Goal: Transaction & Acquisition: Download file/media

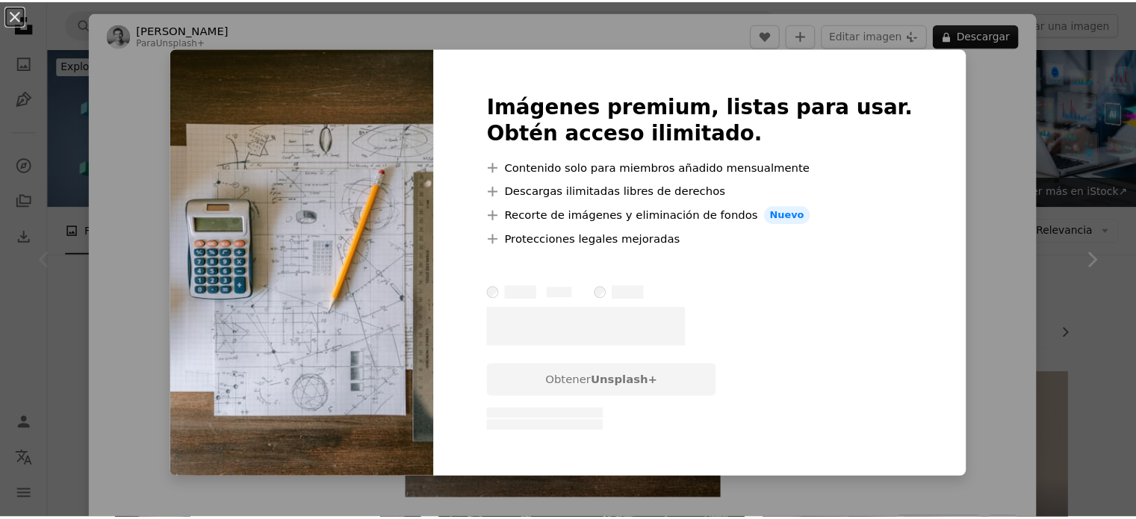
scroll to position [299, 0]
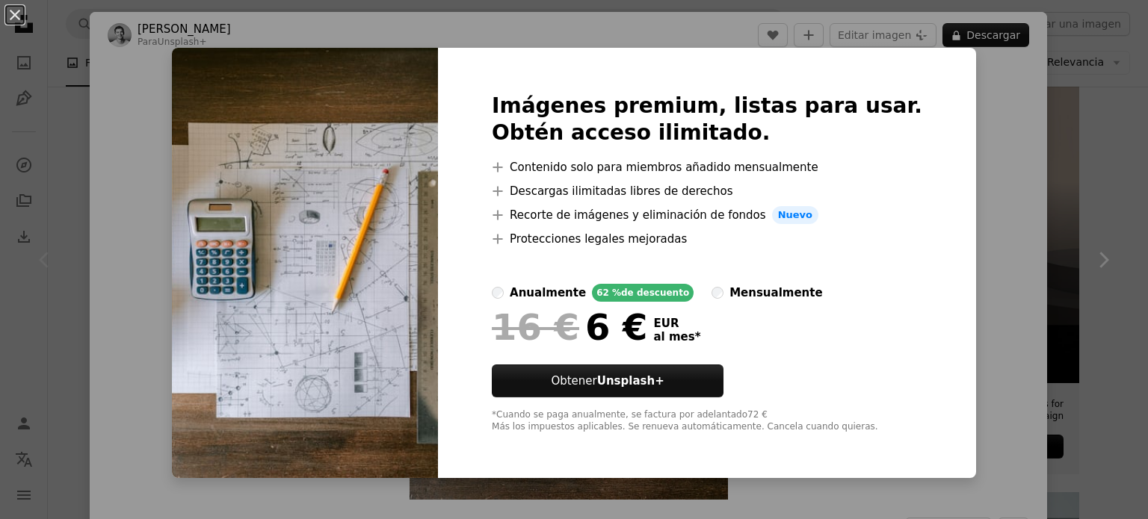
click at [1012, 168] on div "An X shape Imágenes premium, listas para usar. Obtén acceso ilimitado. A plus s…" at bounding box center [574, 259] width 1148 height 519
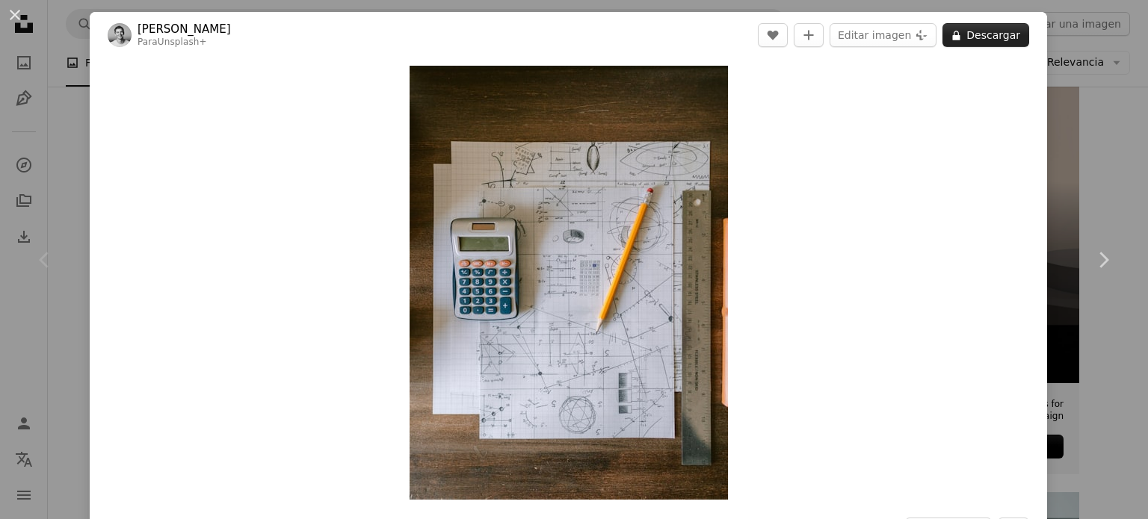
click at [967, 37] on button "A lock Descargar" at bounding box center [985, 35] width 87 height 24
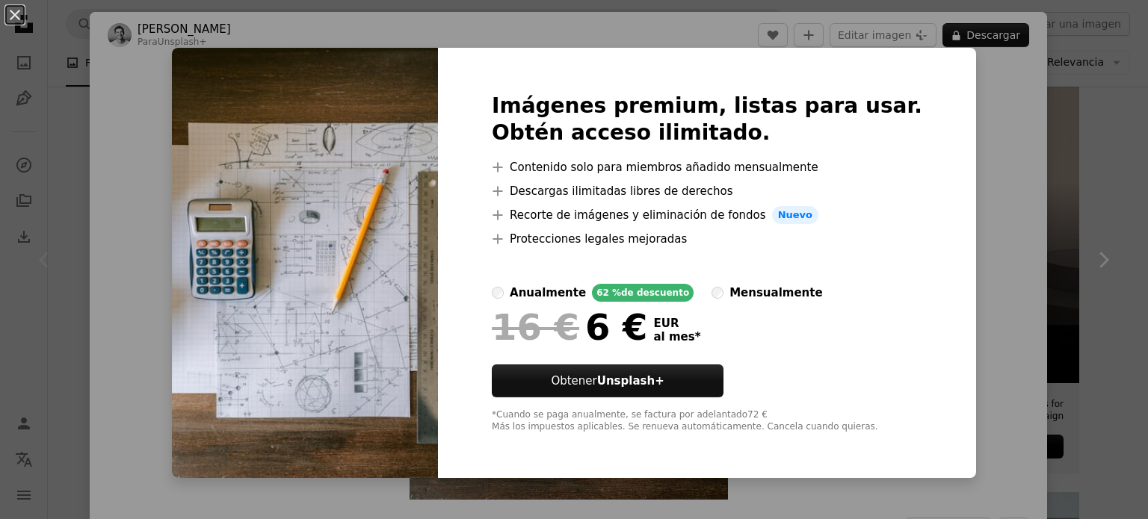
click at [781, 292] on div "mensualmente" at bounding box center [775, 293] width 93 height 18
click at [965, 182] on div "An X shape Imágenes premium, listas para usar. Obtén acceso ilimitado. A plus s…" at bounding box center [574, 259] width 1148 height 519
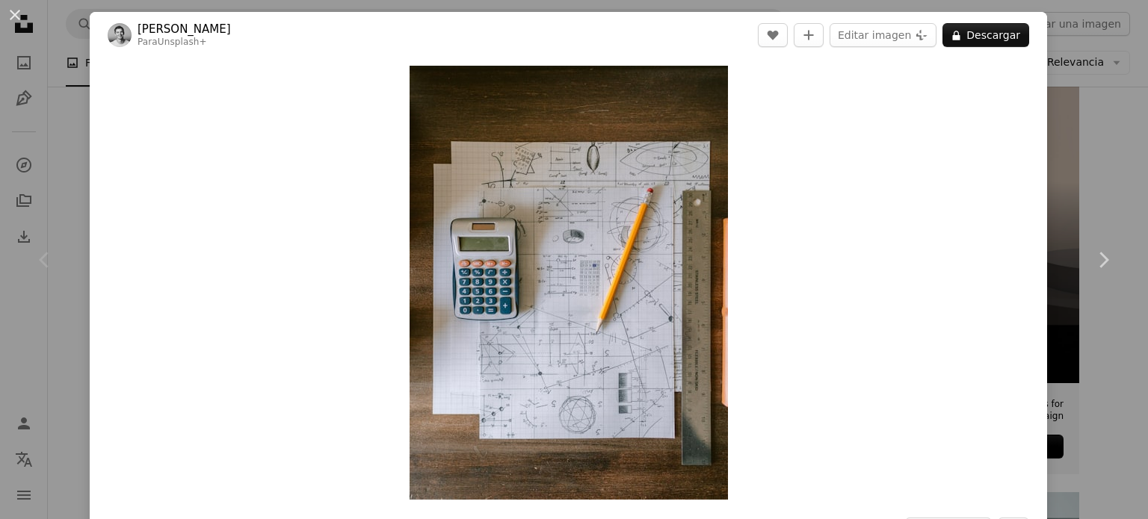
click at [871, 47] on header "[PERSON_NAME] Para Unsplash+ A heart A plus sign Editar imagen Plus sign for Un…" at bounding box center [568, 35] width 957 height 46
click at [864, 34] on button "Editar imagen Plus sign for Unsplash+" at bounding box center [882, 35] width 107 height 24
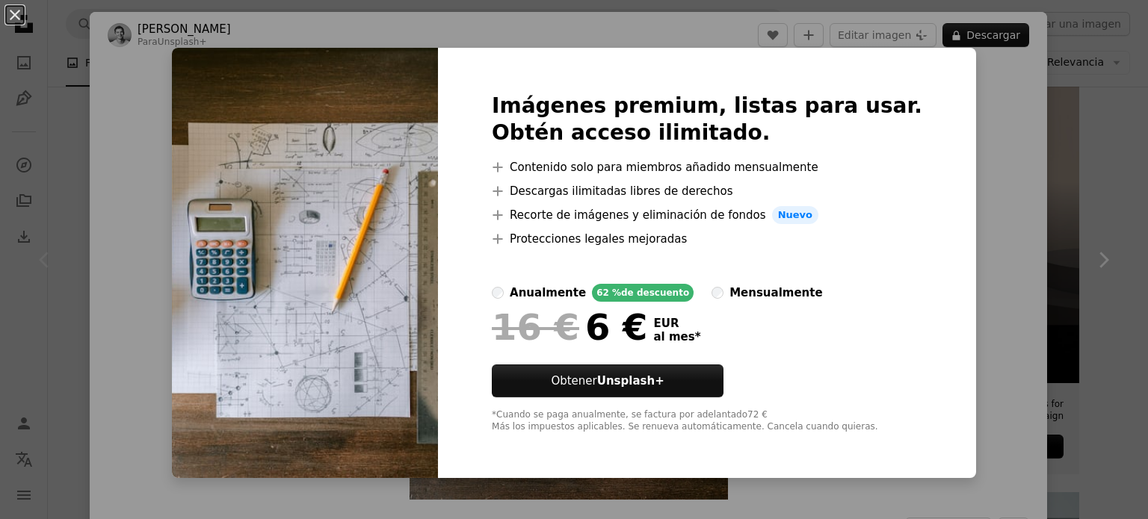
click at [971, 128] on div "An X shape Imágenes premium, listas para usar. Obtén acceso ilimitado. A plus s…" at bounding box center [574, 259] width 1148 height 519
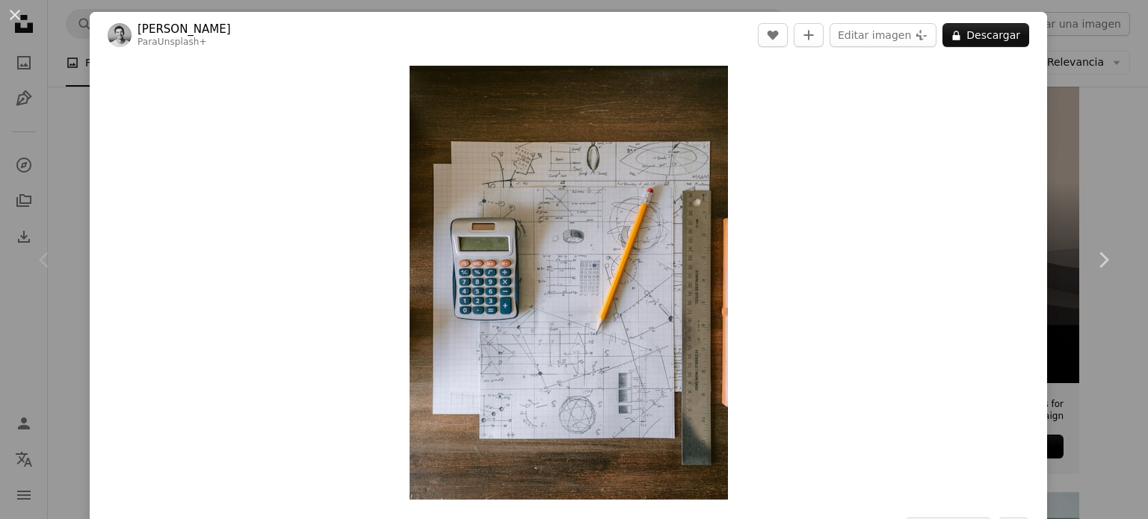
click at [1068, 130] on div "An X shape Chevron left Chevron right [PERSON_NAME] Para Unsplash+ A heart A pl…" at bounding box center [574, 259] width 1148 height 519
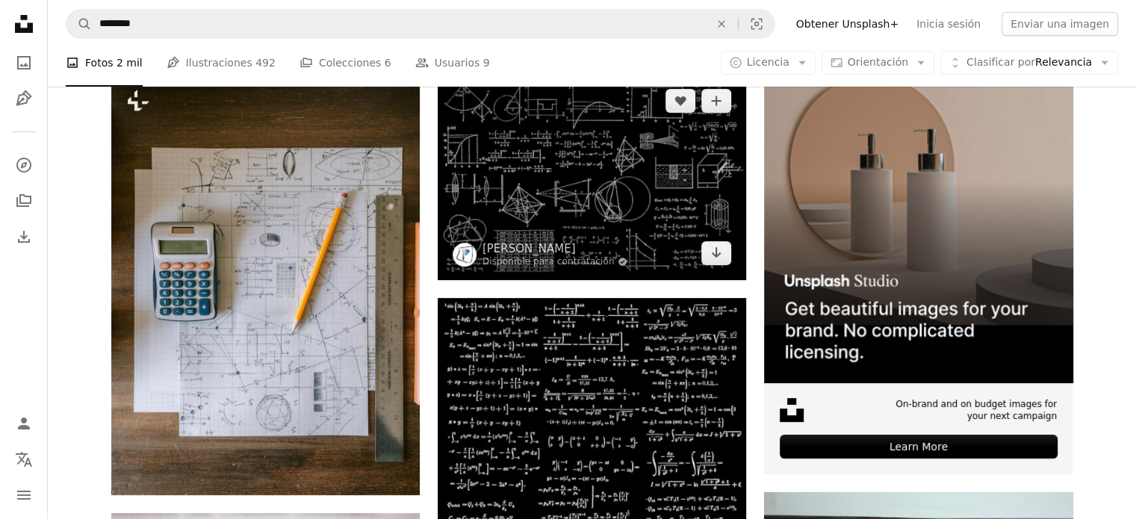
click at [684, 211] on img at bounding box center [592, 176] width 309 height 205
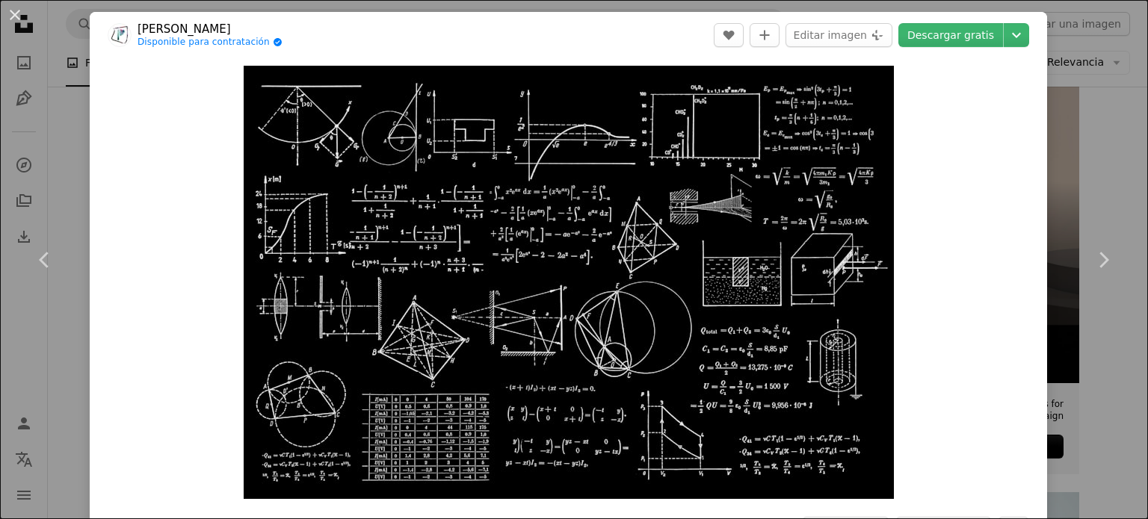
click at [1083, 149] on div "An X shape Chevron left Chevron right [PERSON_NAME] Disponible para contratació…" at bounding box center [574, 259] width 1148 height 519
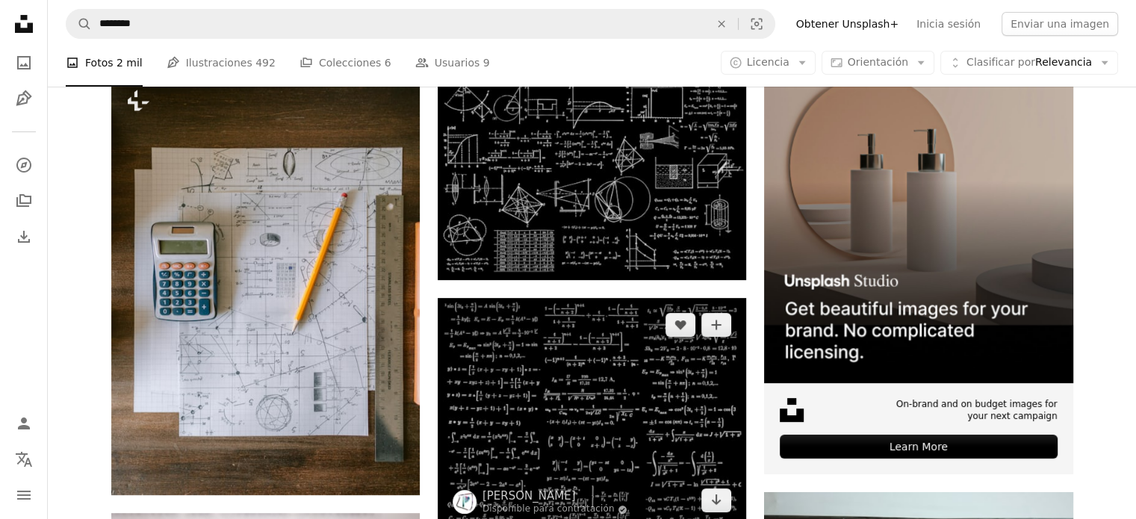
click at [547, 442] on img at bounding box center [592, 413] width 309 height 230
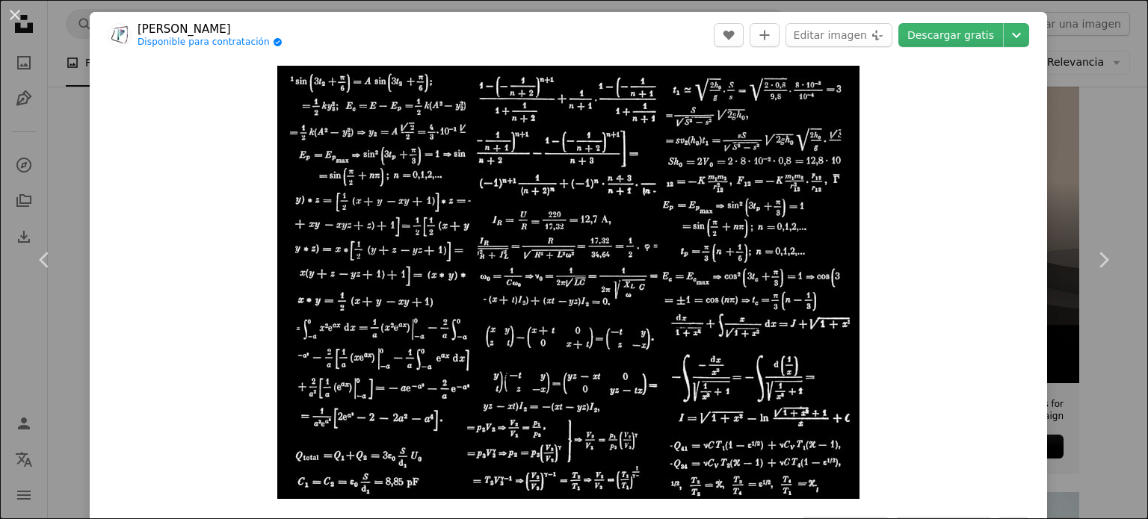
click at [1115, 176] on div "An X shape Chevron left Chevron right [PERSON_NAME] Disponible para contratació…" at bounding box center [574, 259] width 1148 height 519
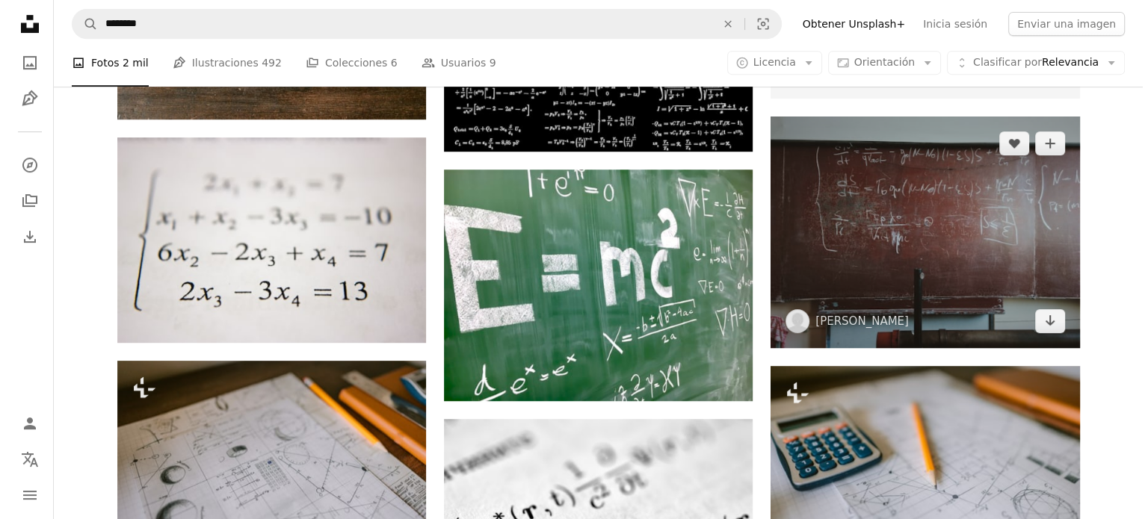
scroll to position [672, 0]
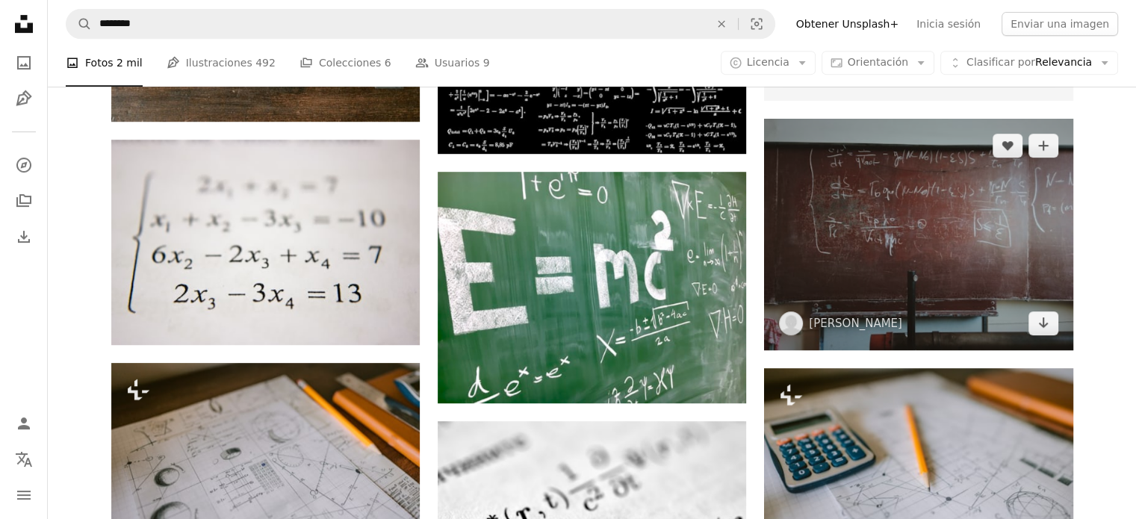
click at [976, 225] on img at bounding box center [918, 235] width 309 height 232
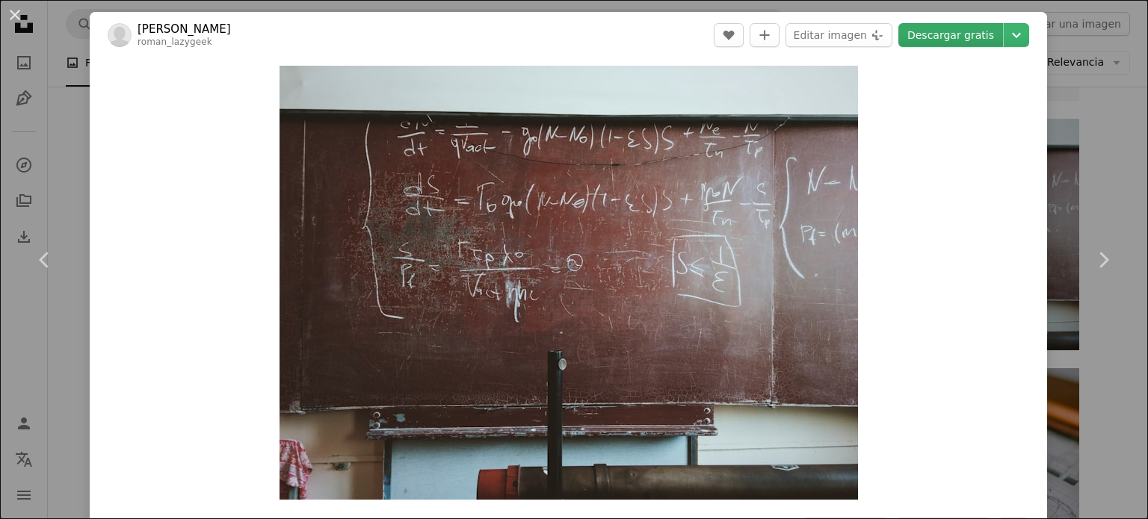
click at [964, 32] on link "Descargar gratis" at bounding box center [950, 35] width 105 height 24
